Goal: Contribute content

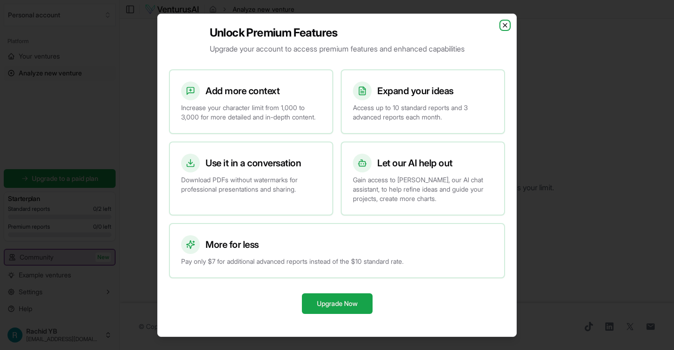
click at [505, 22] on icon "button" at bounding box center [504, 25] width 7 height 7
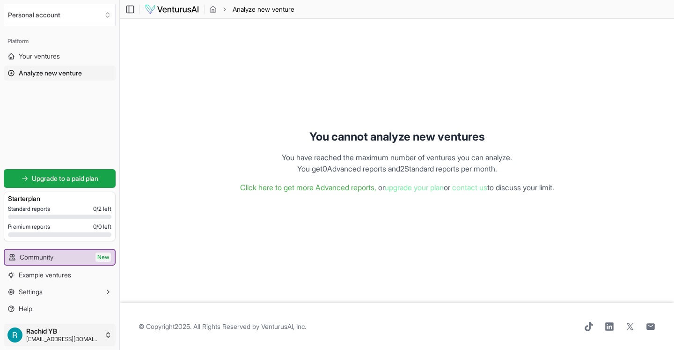
click at [70, 335] on html "We value your privacy We use cookies to enhance your browsing experience, serve…" at bounding box center [337, 175] width 674 height 350
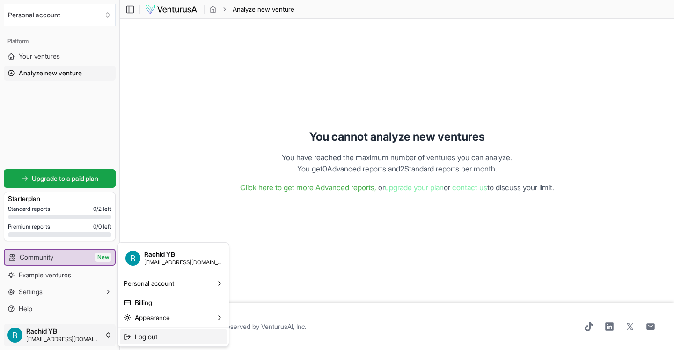
click at [130, 335] on icon at bounding box center [127, 336] width 7 height 7
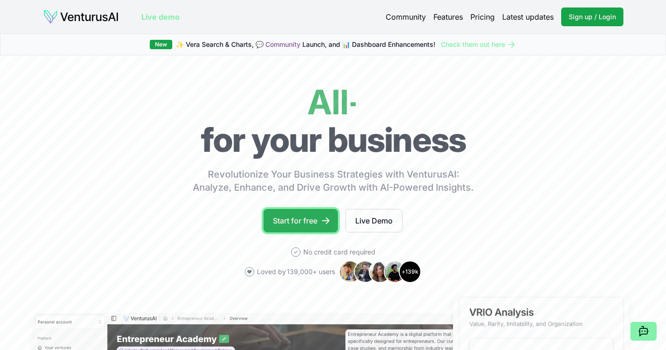
click at [309, 221] on link "Start for free" at bounding box center [301, 220] width 74 height 23
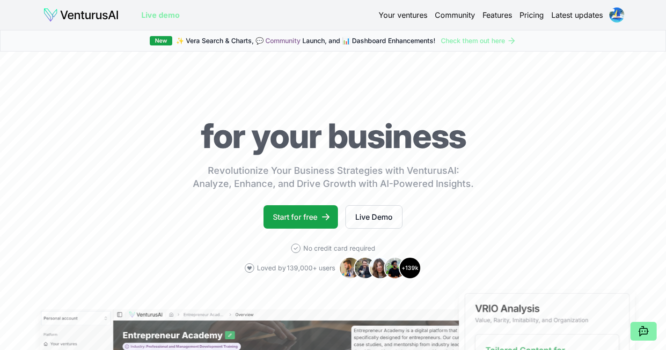
click at [291, 220] on link "Start for free" at bounding box center [301, 216] width 74 height 23
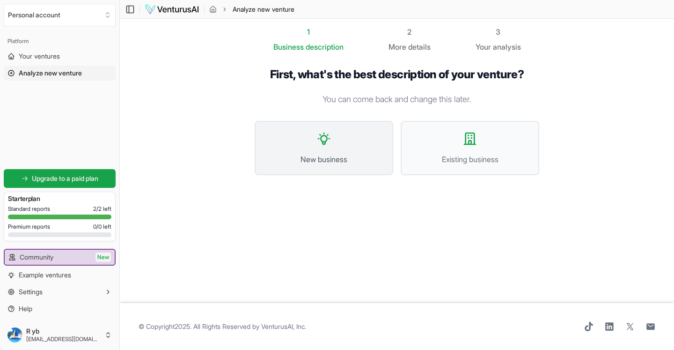
click at [317, 152] on button "New business" at bounding box center [324, 148] width 139 height 54
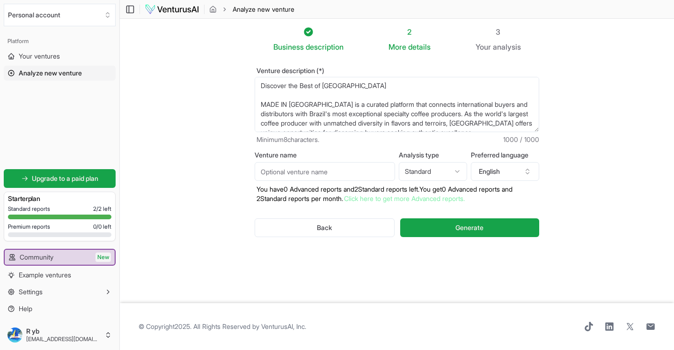
click at [343, 104] on textarea "Discover the Best of [GEOGRAPHIC_DATA] MADE IN [GEOGRAPHIC_DATA] is a curated p…" at bounding box center [397, 104] width 285 height 55
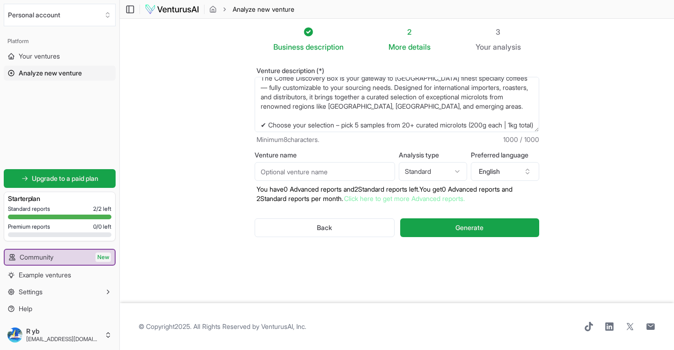
scroll to position [150, 0]
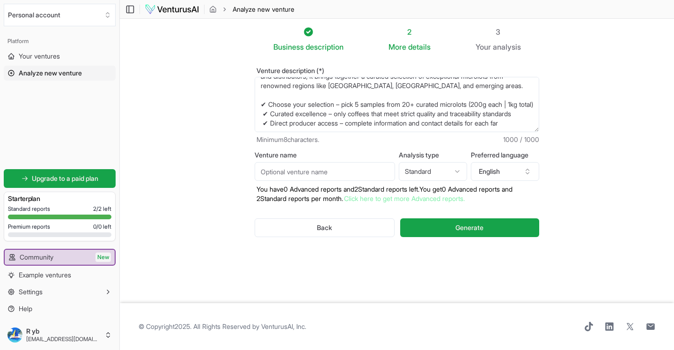
drag, startPoint x: 258, startPoint y: 78, endPoint x: 627, endPoint y: 195, distance: 386.5
click at [539, 132] on textarea "Discover the Best of [GEOGRAPHIC_DATA] MADE IN [GEOGRAPHIC_DATA] is a curated p…" at bounding box center [397, 104] width 285 height 55
paste textarea "Plano de Negócios e Análise de Viabilidade: [DOMAIN_NAME] - Reposicionamento do…"
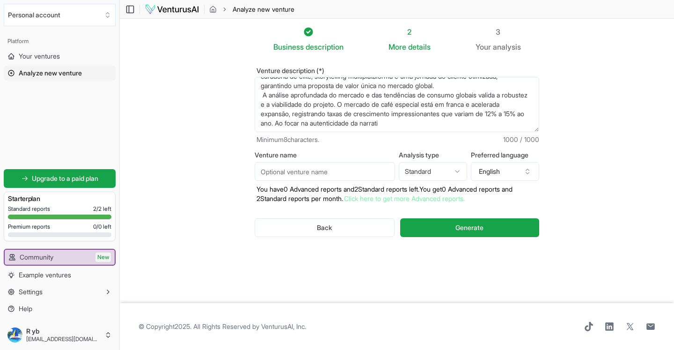
type textarea "Plano de Negócios e Análise de Viabilidade: [DOMAIN_NAME] - Reposicionamento do…"
click at [614, 136] on section "Business description 2 More details 3 Your analysis Venture description (*) Min…" at bounding box center [397, 161] width 554 height 284
